Goal: Transaction & Acquisition: Purchase product/service

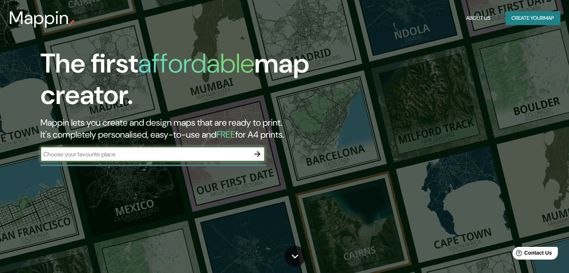
click at [537, 18] on button "Create your map" at bounding box center [532, 18] width 55 height 14
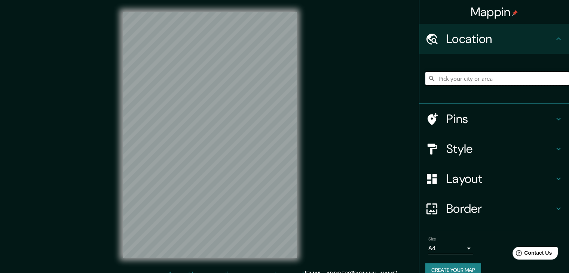
click at [490, 84] on input "Pick your city or area" at bounding box center [497, 78] width 144 height 13
click at [489, 80] on input "Pick your city or area" at bounding box center [497, 78] width 144 height 13
click at [488, 80] on input "Pick your city or area" at bounding box center [497, 78] width 144 height 13
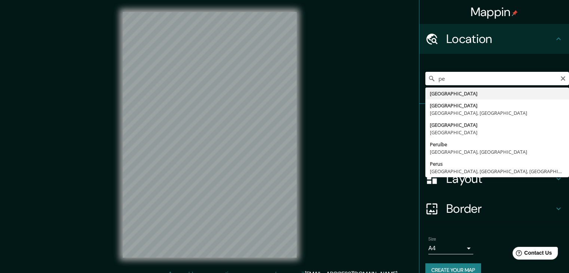
type input "p"
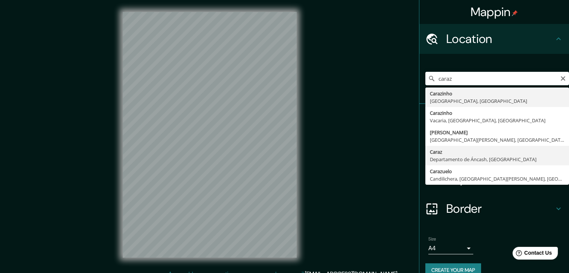
type input "Caraz, Departamento de Áncash, Perú"
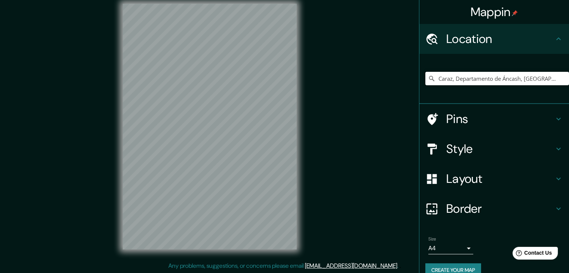
scroll to position [9, 0]
click at [472, 34] on h4 "Location" at bounding box center [500, 38] width 108 height 15
click at [472, 38] on h4 "Location" at bounding box center [500, 38] width 108 height 15
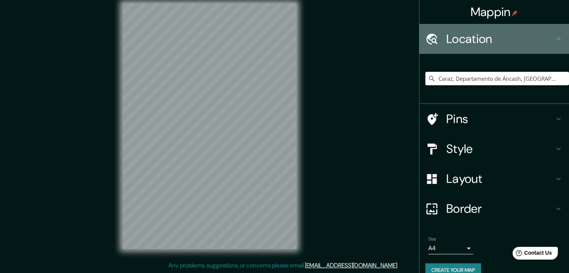
click at [555, 37] on icon at bounding box center [558, 38] width 9 height 9
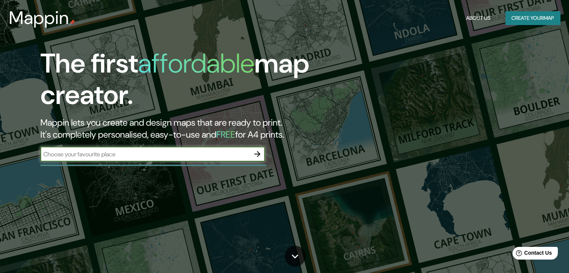
click at [218, 163] on div "The first affordable map creator. Mappin lets you create and design maps that a…" at bounding box center [183, 108] width 342 height 121
click at [220, 155] on input "text" at bounding box center [144, 154] width 209 height 9
type input "caraz"
click at [256, 152] on icon "button" at bounding box center [257, 154] width 9 height 9
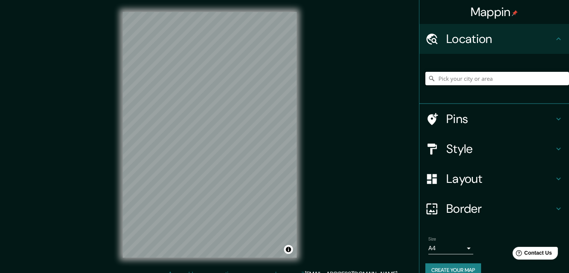
click at [452, 81] on input "Pick your city or area" at bounding box center [497, 78] width 144 height 13
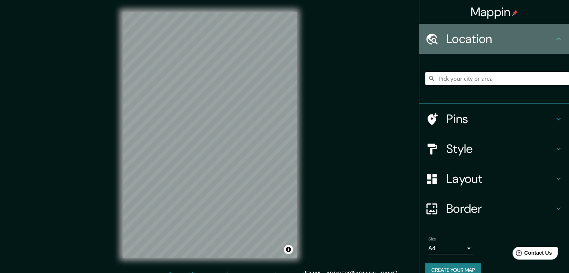
click at [554, 40] on icon at bounding box center [558, 38] width 9 height 9
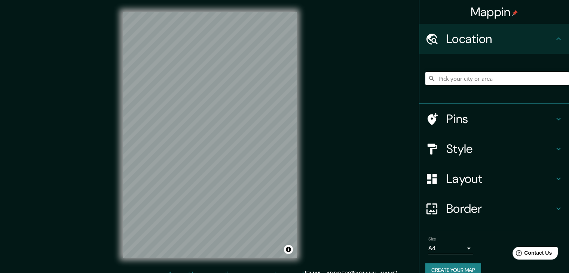
click at [554, 116] on icon at bounding box center [558, 118] width 9 height 9
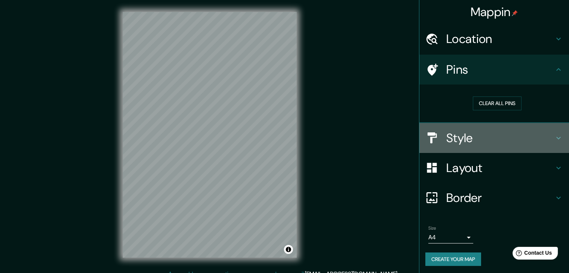
click at [556, 137] on icon at bounding box center [558, 138] width 4 height 3
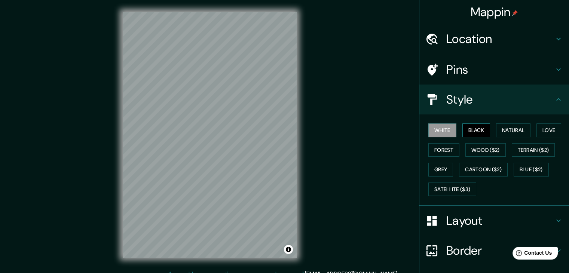
click at [473, 129] on button "Black" at bounding box center [476, 130] width 28 height 14
click at [502, 131] on button "Natural" at bounding box center [513, 130] width 34 height 14
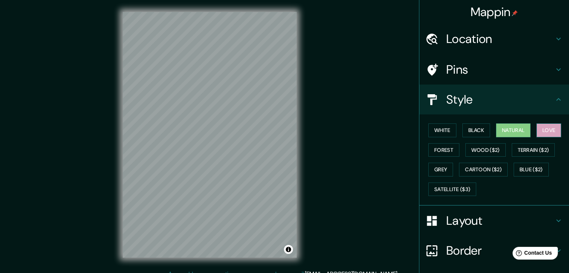
click at [542, 129] on button "Love" at bounding box center [548, 130] width 25 height 14
click at [443, 151] on button "Forest" at bounding box center [443, 150] width 31 height 14
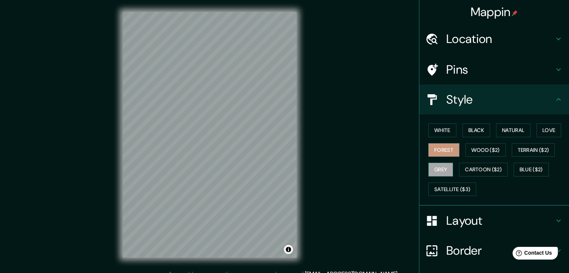
click at [434, 169] on button "Grey" at bounding box center [440, 170] width 25 height 14
click at [444, 150] on button "Forest" at bounding box center [443, 150] width 31 height 14
click at [509, 131] on button "Natural" at bounding box center [513, 130] width 34 height 14
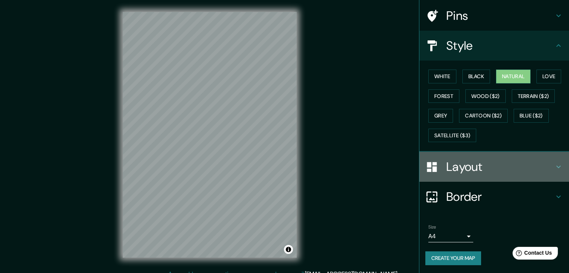
click at [498, 163] on h4 "Layout" at bounding box center [500, 166] width 108 height 15
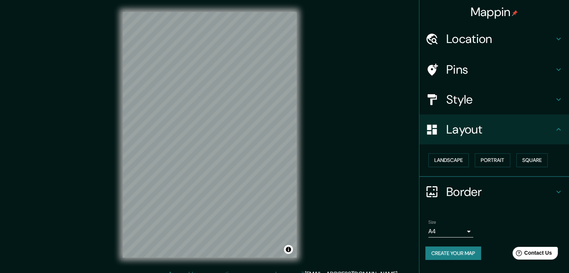
click at [478, 186] on h4 "Border" at bounding box center [500, 191] width 108 height 15
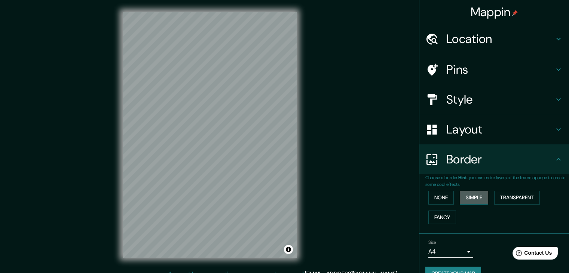
click at [465, 199] on button "Simple" at bounding box center [474, 198] width 28 height 14
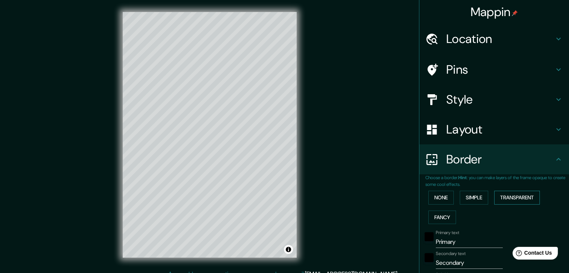
click at [504, 200] on button "Transparent" at bounding box center [517, 198] width 46 height 14
click at [441, 216] on button "Fancy" at bounding box center [442, 218] width 28 height 14
click at [437, 195] on button "None" at bounding box center [440, 198] width 25 height 14
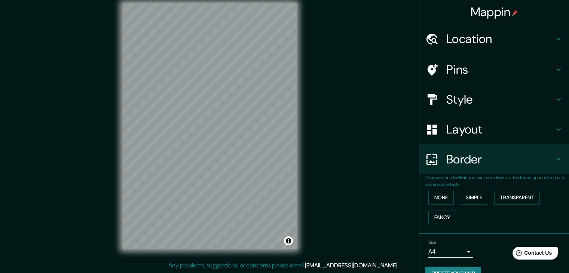
click at [554, 126] on icon at bounding box center [558, 129] width 9 height 9
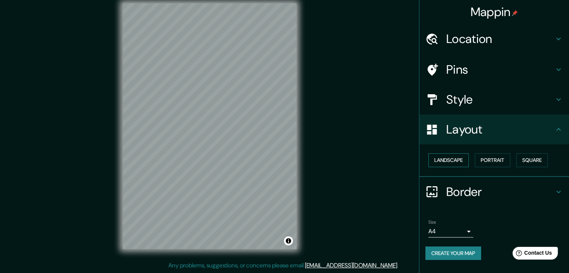
click at [459, 160] on button "Landscape" at bounding box center [448, 160] width 40 height 14
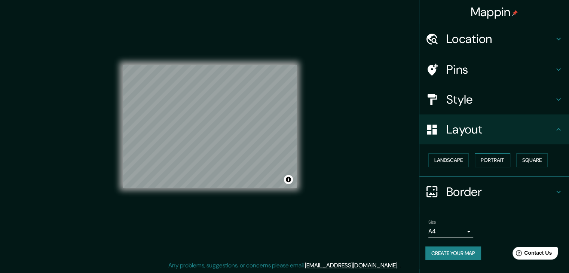
click at [491, 157] on button "Portrait" at bounding box center [493, 160] width 36 height 14
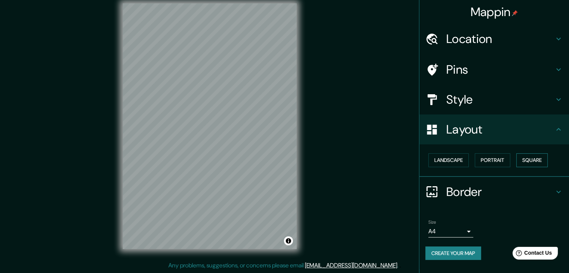
click at [532, 157] on button "Square" at bounding box center [531, 160] width 31 height 14
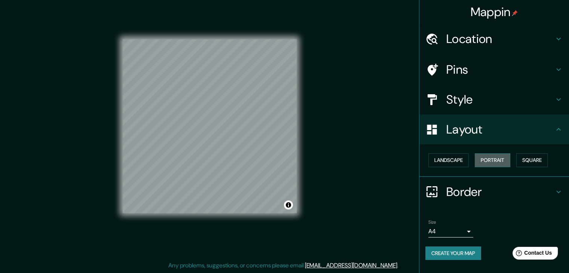
click at [501, 161] on button "Portrait" at bounding box center [493, 160] width 36 height 14
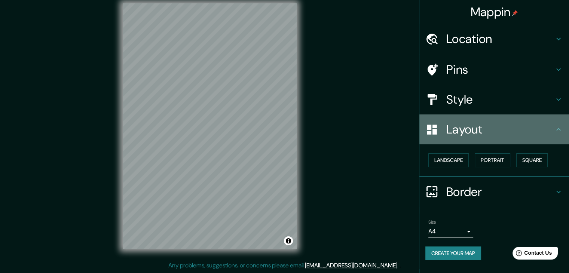
click at [554, 131] on icon at bounding box center [558, 129] width 9 height 9
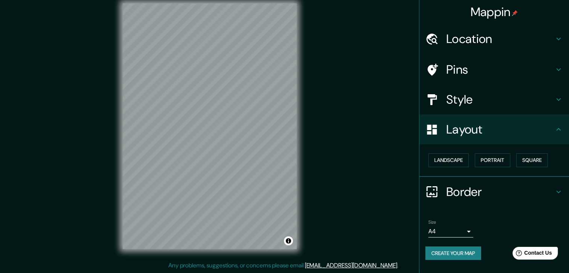
click at [477, 98] on h4 "Style" at bounding box center [500, 99] width 108 height 15
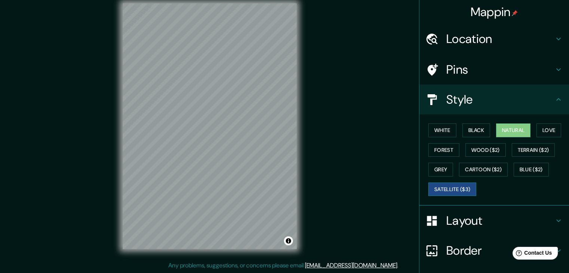
click at [456, 189] on button "Satellite ($3)" at bounding box center [452, 190] width 48 height 14
click at [492, 169] on button "Cartoon ($2)" at bounding box center [483, 170] width 49 height 14
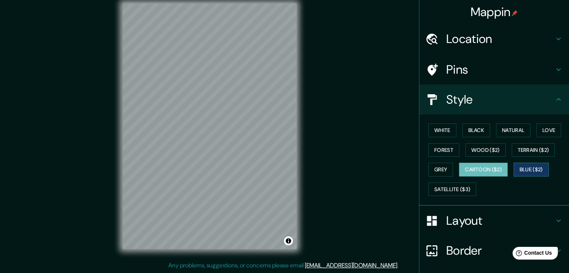
click at [536, 166] on button "Blue ($2)" at bounding box center [531, 170] width 35 height 14
click at [533, 151] on button "Terrain ($2)" at bounding box center [533, 150] width 43 height 14
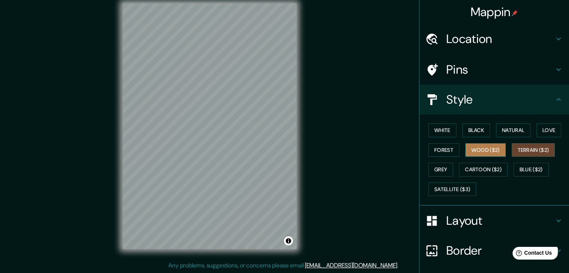
click at [486, 149] on button "Wood ($2)" at bounding box center [485, 150] width 40 height 14
click at [437, 152] on button "Forest" at bounding box center [443, 150] width 31 height 14
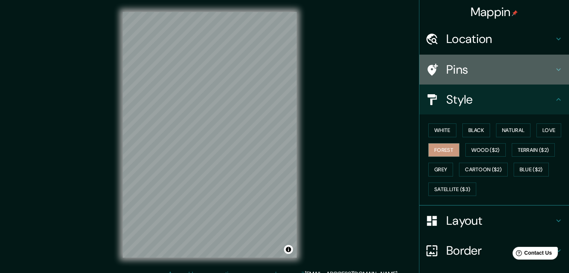
click at [463, 68] on h4 "Pins" at bounding box center [500, 69] width 108 height 15
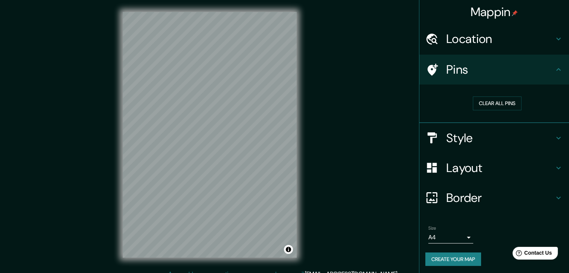
click at [496, 134] on h4 "Style" at bounding box center [500, 138] width 108 height 15
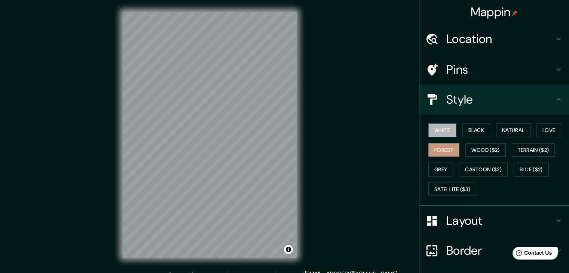
click at [443, 127] on button "White" at bounding box center [442, 130] width 28 height 14
click at [478, 127] on button "Black" at bounding box center [476, 130] width 28 height 14
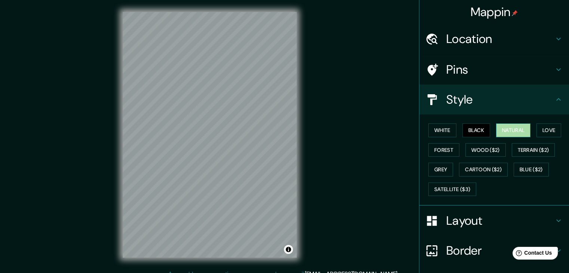
click at [504, 125] on button "Natural" at bounding box center [513, 130] width 34 height 14
click at [478, 130] on button "Black" at bounding box center [476, 130] width 28 height 14
click at [443, 129] on button "White" at bounding box center [442, 130] width 28 height 14
click at [513, 132] on button "Natural" at bounding box center [513, 130] width 34 height 14
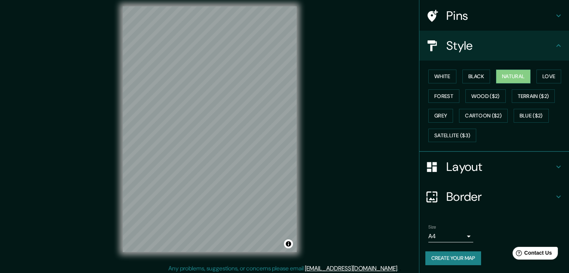
scroll to position [9, 0]
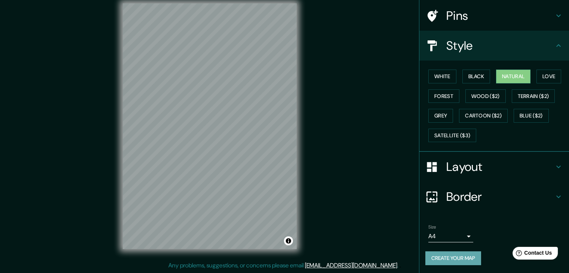
click at [458, 257] on button "Create your map" at bounding box center [453, 258] width 56 height 14
click at [457, 198] on h4 "Border" at bounding box center [500, 196] width 108 height 15
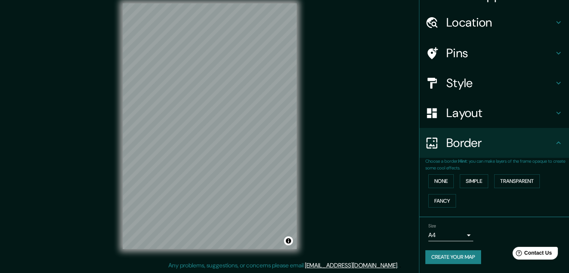
scroll to position [16, 0]
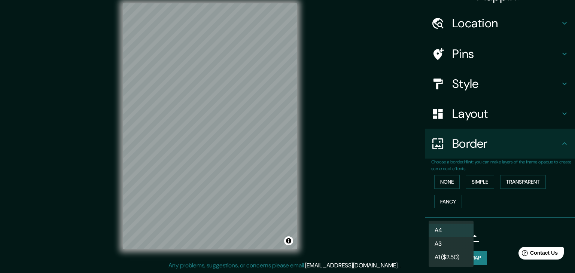
click at [463, 235] on body "Mappin Location Pins Style Layout Border Choose a border. Hint : you can make l…" at bounding box center [287, 127] width 575 height 273
click at [463, 235] on li "A4" at bounding box center [450, 230] width 45 height 13
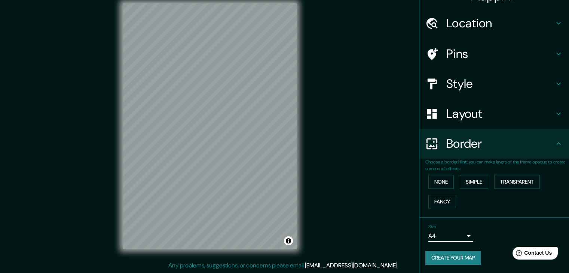
click at [461, 257] on button "Create your map" at bounding box center [453, 258] width 56 height 14
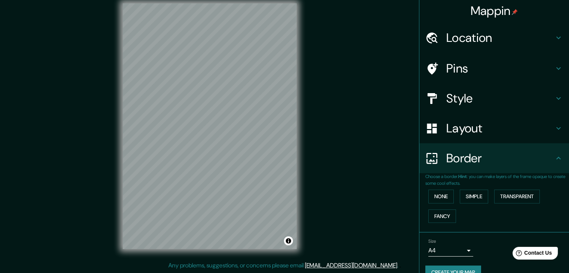
scroll to position [0, 0]
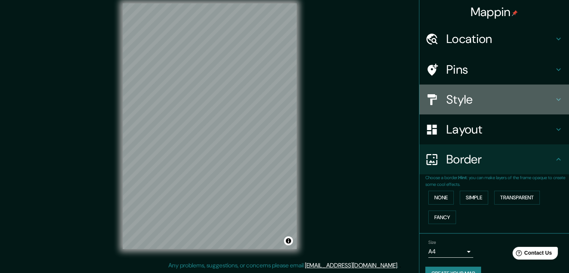
click at [556, 99] on icon at bounding box center [558, 99] width 4 height 3
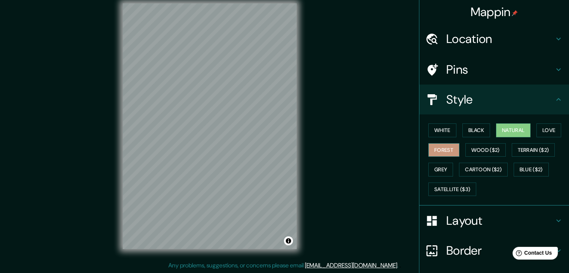
click at [447, 146] on button "Forest" at bounding box center [443, 150] width 31 height 14
click at [431, 166] on button "Grey" at bounding box center [440, 170] width 25 height 14
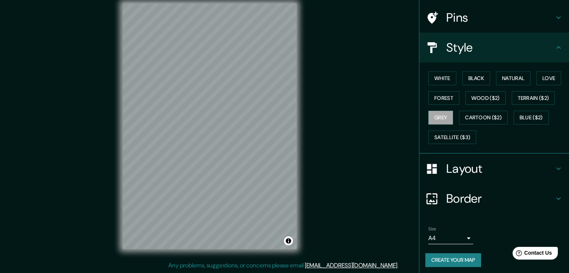
scroll to position [54, 0]
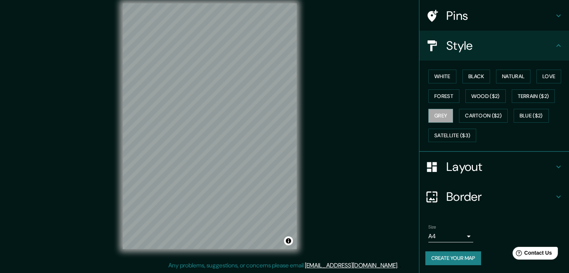
click at [455, 258] on button "Create your map" at bounding box center [453, 258] width 56 height 14
click at [447, 260] on button "Create your map" at bounding box center [453, 258] width 56 height 14
click at [440, 96] on button "Forest" at bounding box center [443, 96] width 31 height 14
click at [432, 114] on button "Grey" at bounding box center [440, 116] width 25 height 14
click at [438, 71] on button "White" at bounding box center [442, 77] width 28 height 14
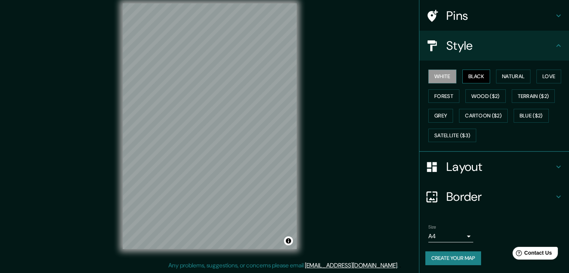
click at [471, 76] on button "Black" at bounding box center [476, 77] width 28 height 14
click at [504, 77] on button "Natural" at bounding box center [513, 77] width 34 height 14
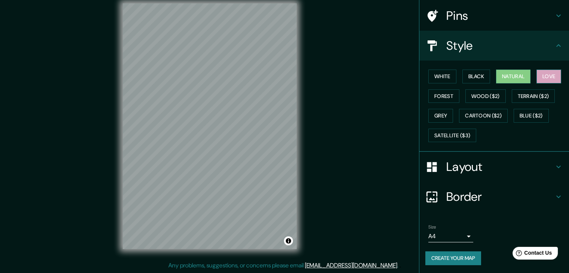
click at [541, 72] on button "Love" at bounding box center [548, 77] width 25 height 14
click at [440, 116] on button "Grey" at bounding box center [440, 116] width 25 height 14
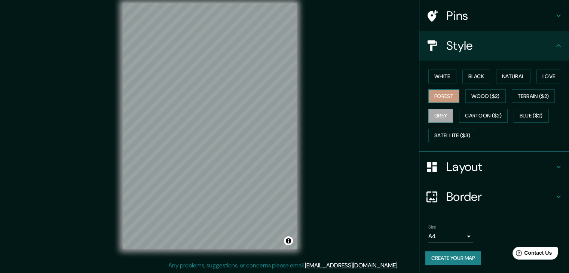
click at [443, 93] on button "Forest" at bounding box center [443, 96] width 31 height 14
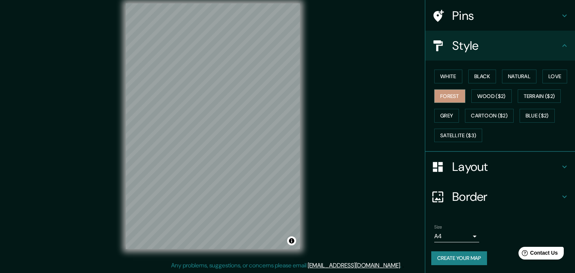
click at [460, 236] on body "Mappin Location Pins Style White Black Natural Love Forest Wood ($2) Terrain ($…" at bounding box center [287, 127] width 575 height 273
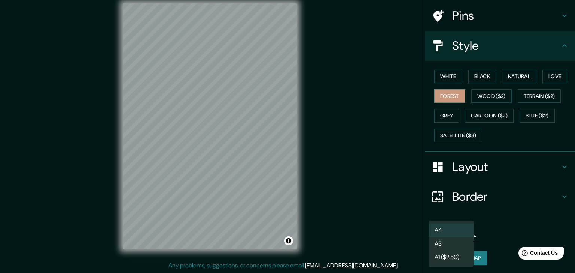
click at [445, 245] on li "A3" at bounding box center [450, 243] width 45 height 13
type input "a4"
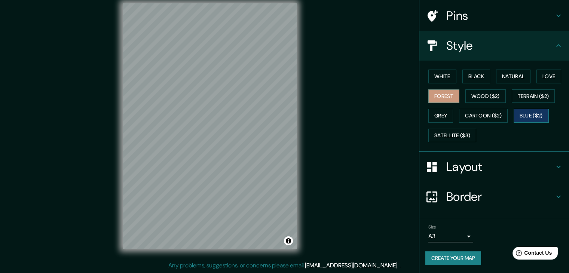
click at [529, 113] on button "Blue ($2)" at bounding box center [531, 116] width 35 height 14
click at [479, 115] on button "Cartoon ($2)" at bounding box center [483, 116] width 49 height 14
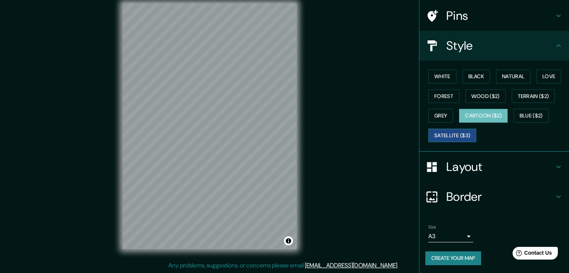
click at [443, 137] on button "Satellite ($3)" at bounding box center [452, 136] width 48 height 14
click at [536, 111] on button "Blue ($2)" at bounding box center [531, 116] width 35 height 14
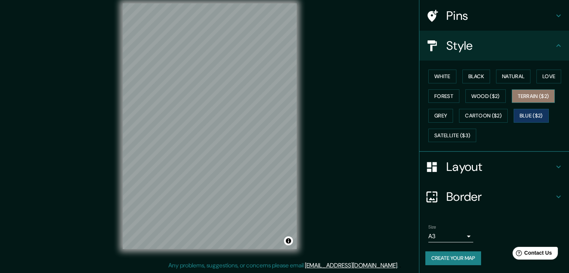
click at [533, 96] on button "Terrain ($2)" at bounding box center [533, 96] width 43 height 14
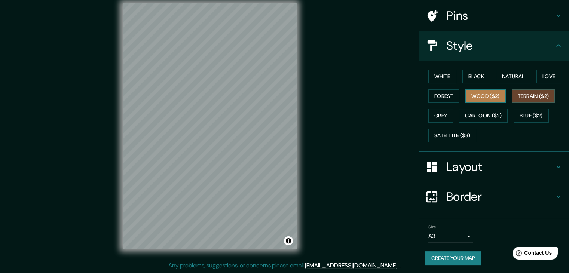
click at [476, 100] on button "Wood ($2)" at bounding box center [485, 96] width 40 height 14
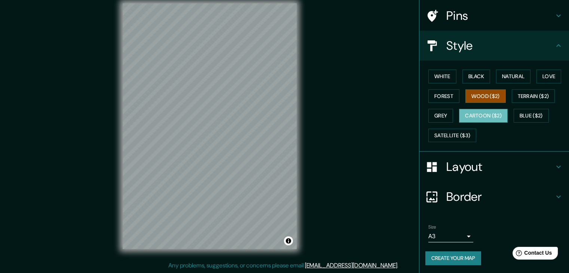
click at [489, 117] on button "Cartoon ($2)" at bounding box center [483, 116] width 49 height 14
click at [532, 114] on button "Blue ($2)" at bounding box center [531, 116] width 35 height 14
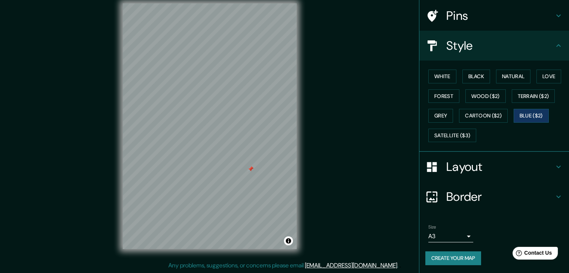
click at [480, 10] on h4 "Pins" at bounding box center [500, 15] width 108 height 15
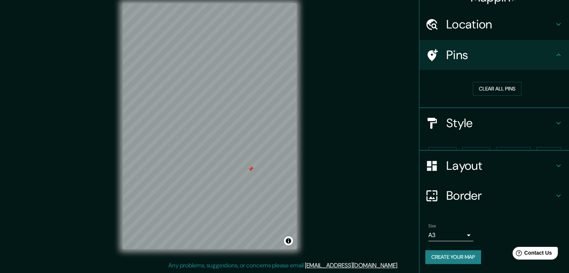
scroll to position [1, 0]
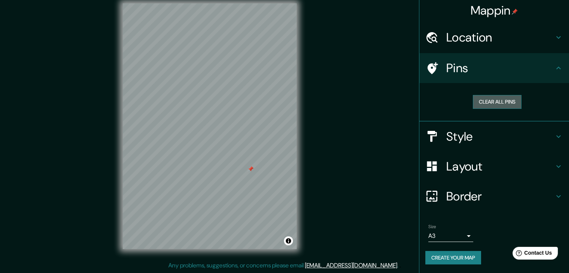
click at [489, 104] on button "Clear all pins" at bounding box center [497, 102] width 49 height 14
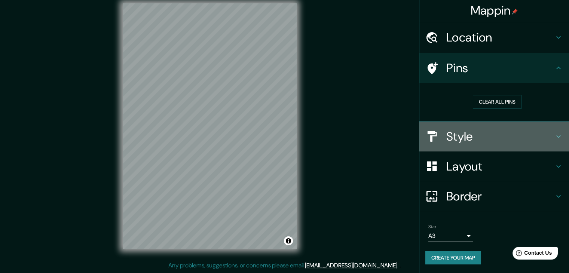
click at [484, 138] on h4 "Style" at bounding box center [500, 136] width 108 height 15
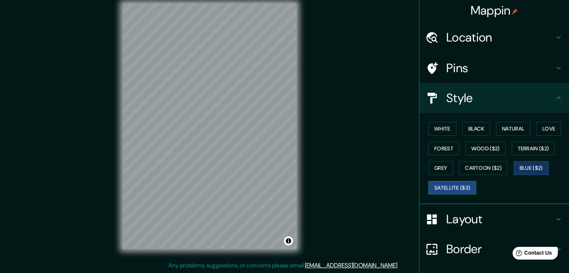
click at [453, 187] on button "Satellite ($3)" at bounding box center [452, 188] width 48 height 14
click at [438, 169] on button "Grey" at bounding box center [440, 168] width 25 height 14
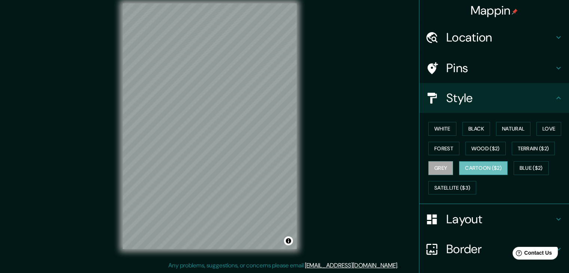
click at [478, 168] on button "Cartoon ($2)" at bounding box center [483, 168] width 49 height 14
click at [435, 146] on button "Forest" at bounding box center [443, 149] width 31 height 14
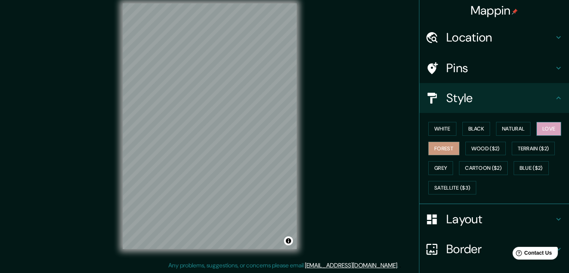
click at [550, 128] on button "Love" at bounding box center [548, 129] width 25 height 14
click at [513, 129] on button "Natural" at bounding box center [513, 129] width 34 height 14
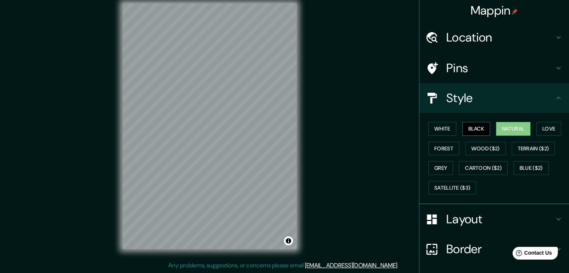
click at [469, 131] on button "Black" at bounding box center [476, 129] width 28 height 14
click at [447, 129] on button "White" at bounding box center [442, 129] width 28 height 14
click at [462, 130] on button "Black" at bounding box center [476, 129] width 28 height 14
click at [309, 125] on div "Mappin Location Pins Style White Black Natural Love Forest Wood ($2) Terrain ($…" at bounding box center [284, 132] width 569 height 282
click at [438, 166] on button "Grey" at bounding box center [440, 168] width 25 height 14
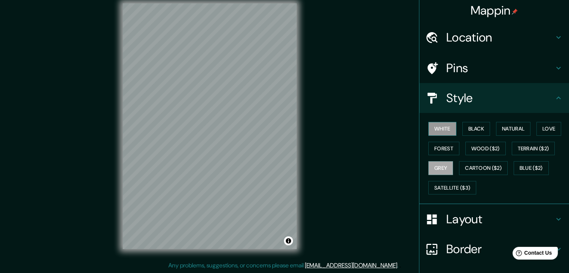
click at [438, 125] on button "White" at bounding box center [442, 129] width 28 height 14
click at [534, 168] on button "Blue ($2)" at bounding box center [531, 168] width 35 height 14
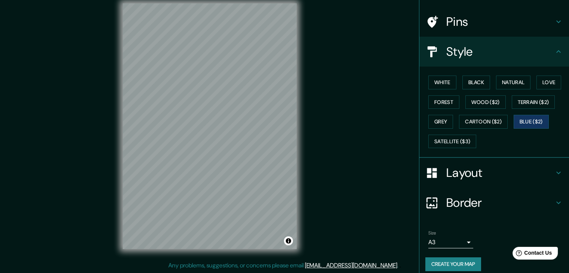
scroll to position [54, 0]
